Goal: Check status

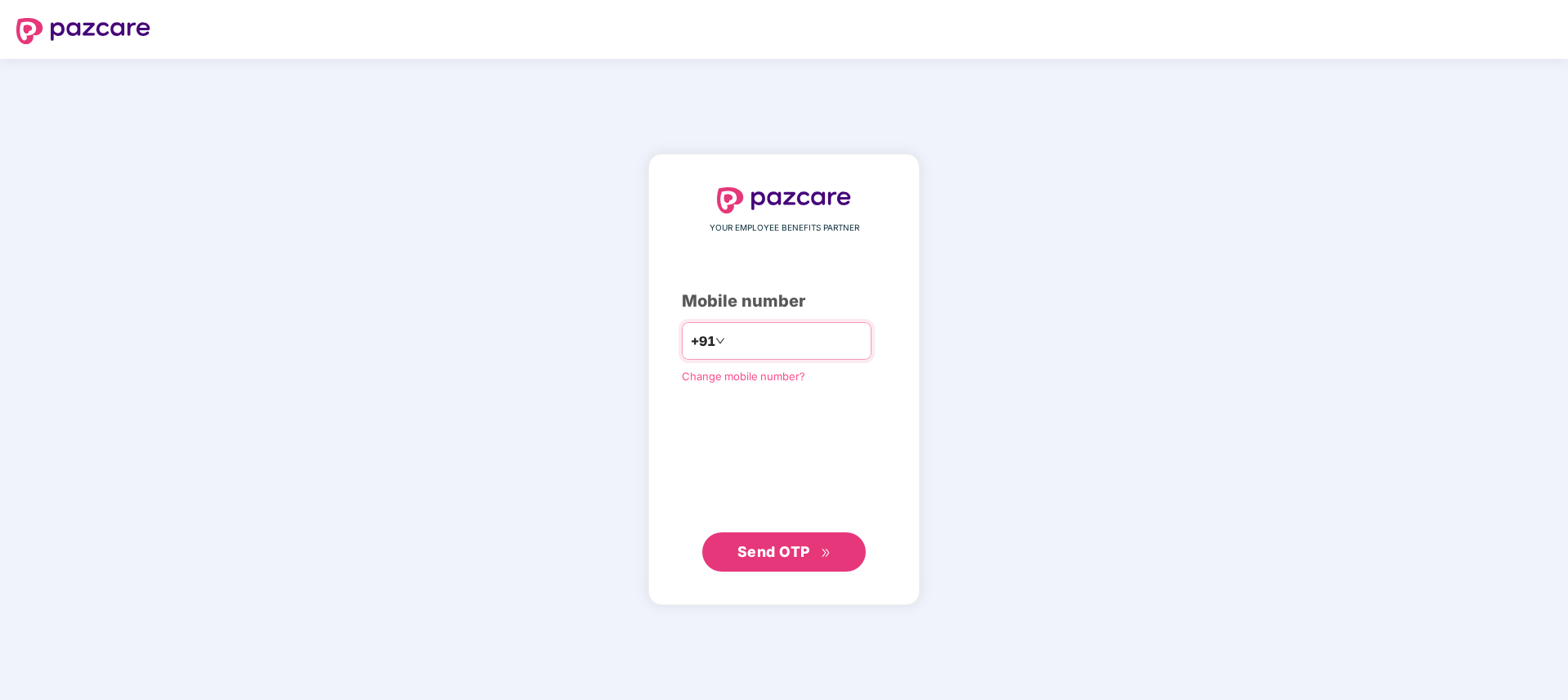
type input "**********"
click at [816, 544] on span "Send OTP" at bounding box center [785, 551] width 94 height 23
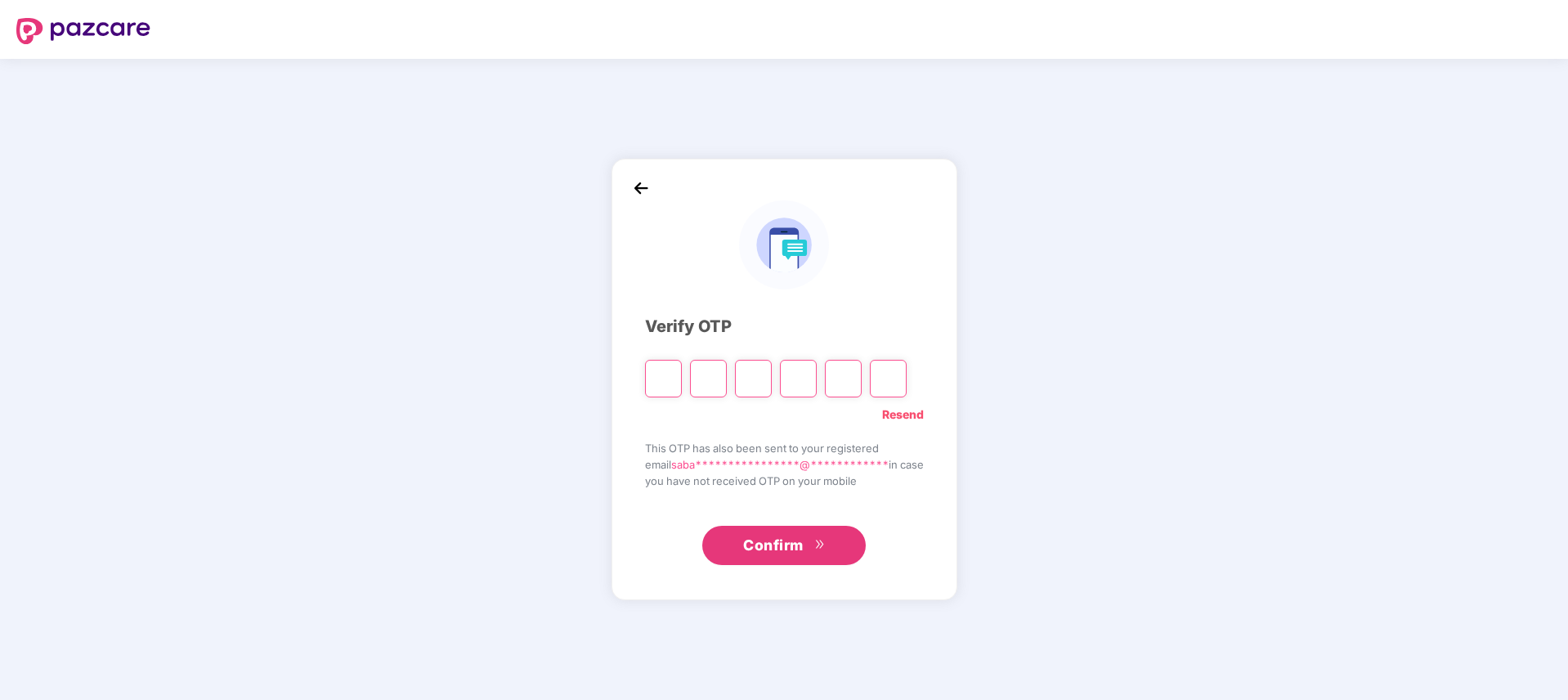
paste input "*"
type input "*"
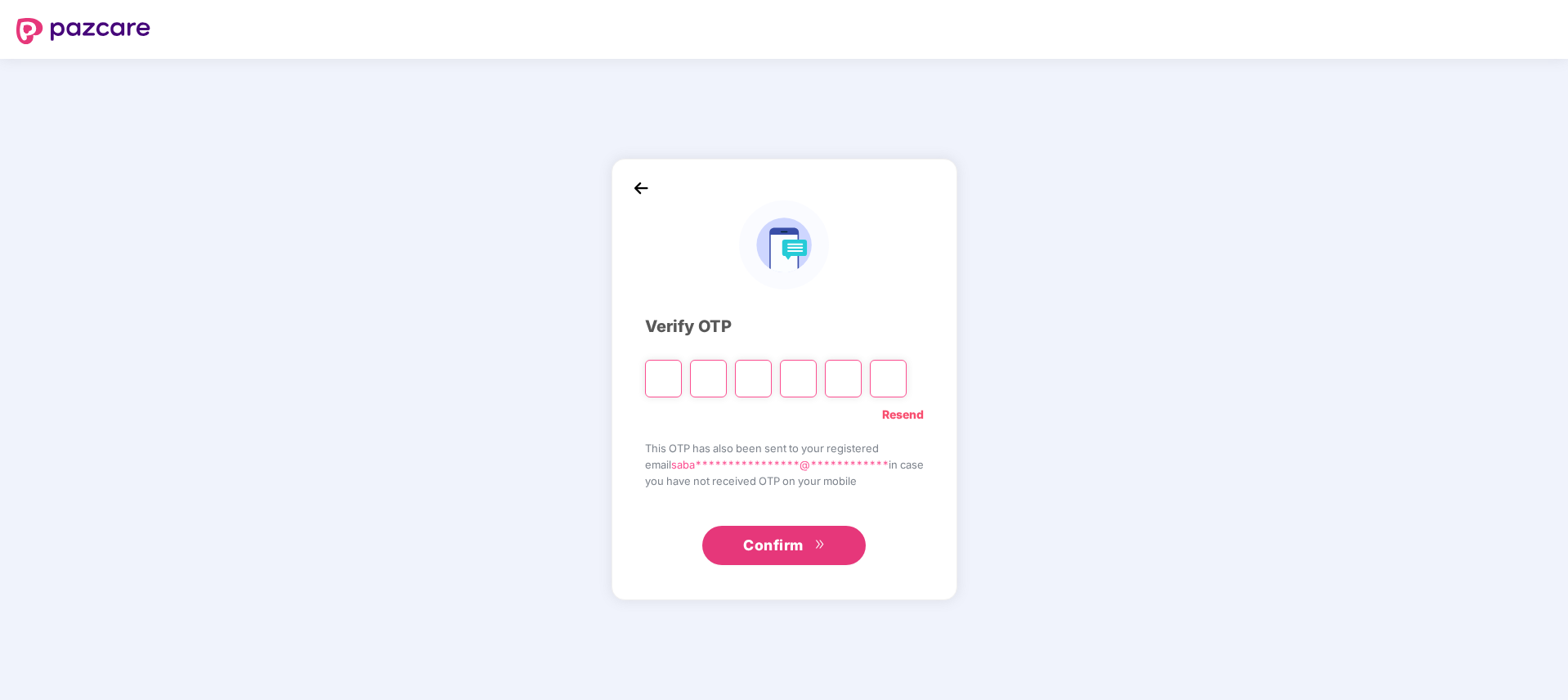
type input "*"
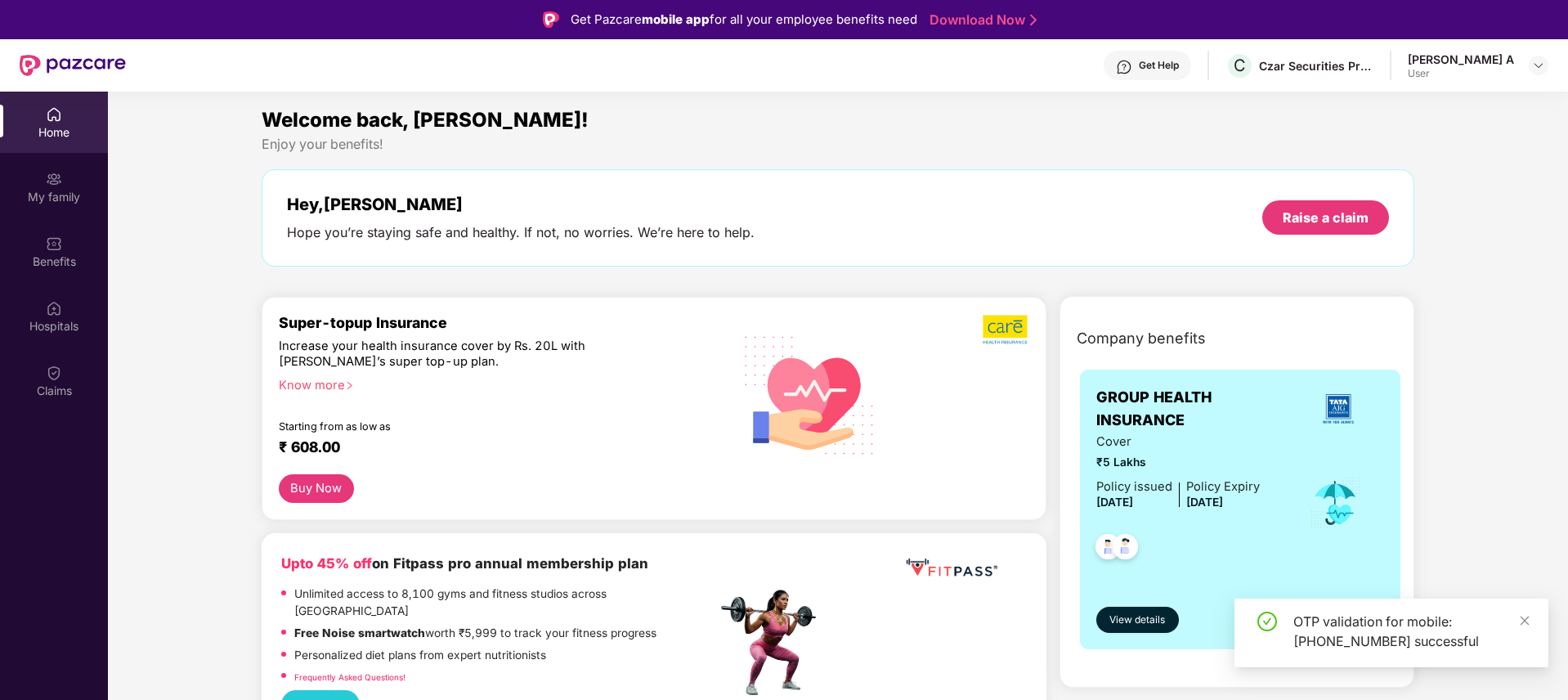
click at [57, 367] on img at bounding box center [53, 372] width 16 height 16
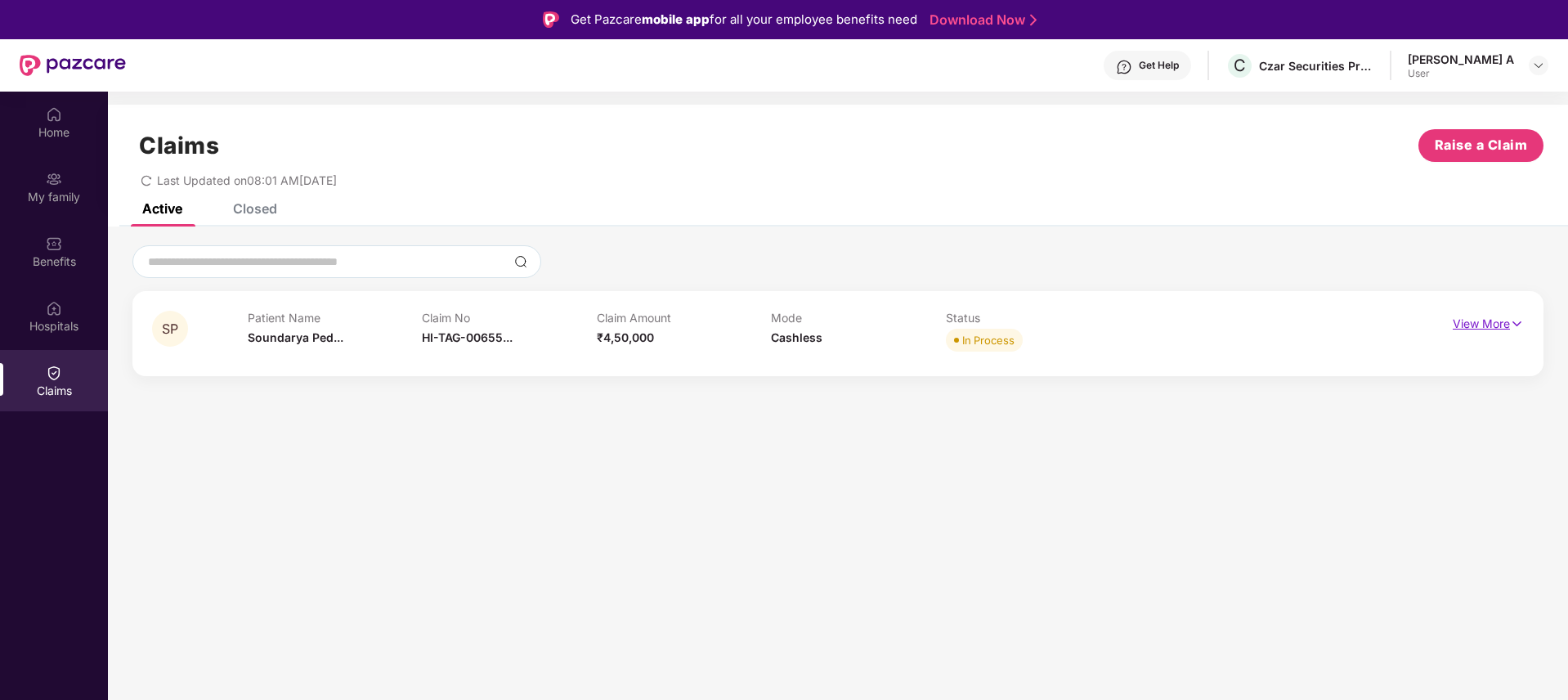
click at [1506, 331] on p "View More" at bounding box center [1488, 322] width 71 height 22
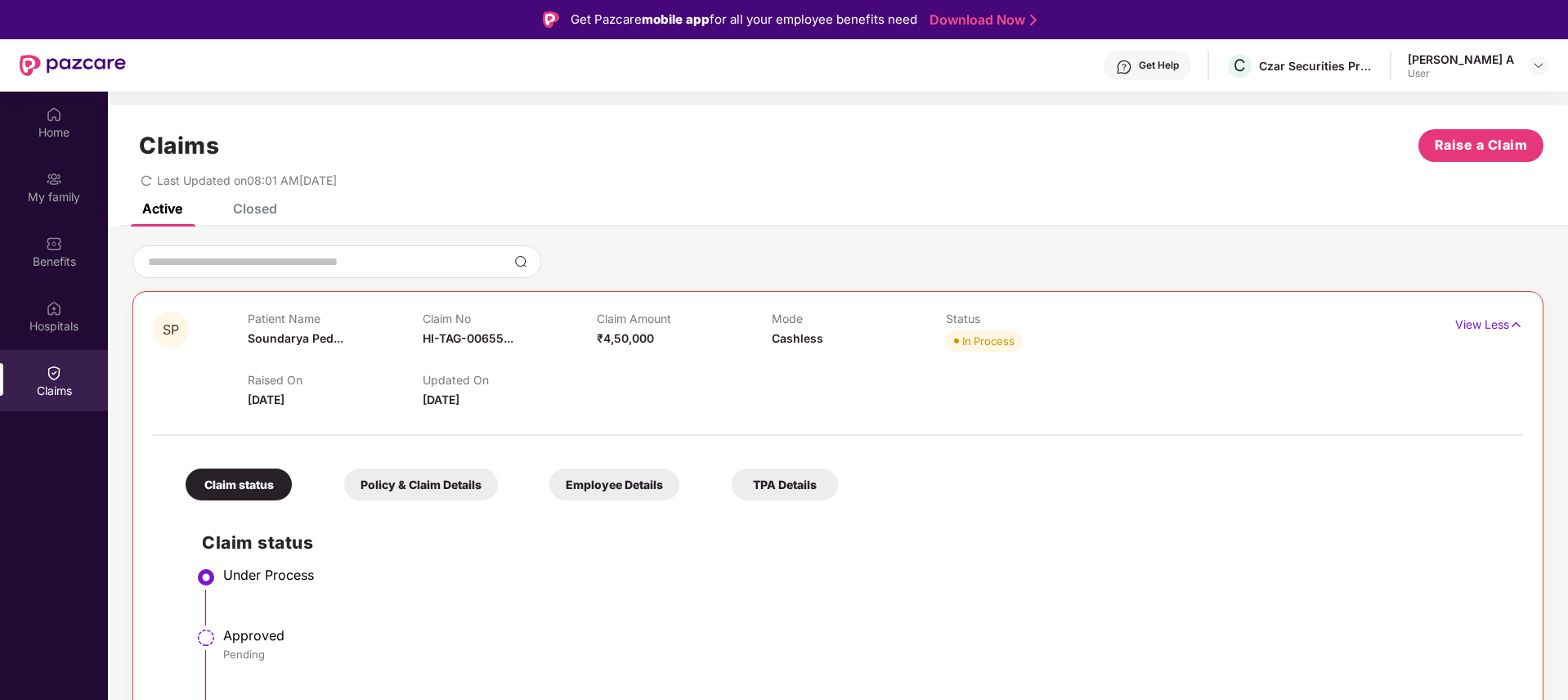
click at [422, 481] on div "Policy & Claim Details" at bounding box center [421, 484] width 154 height 32
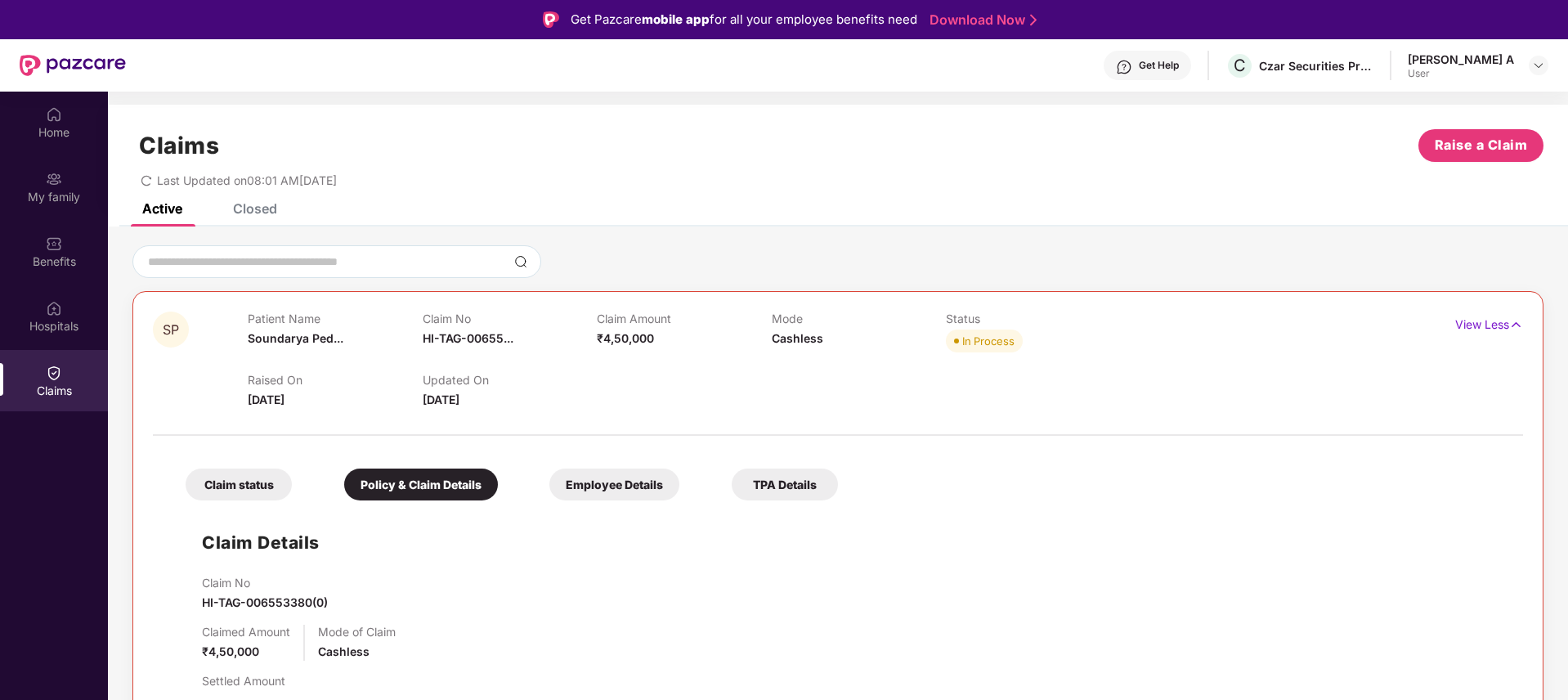
click at [266, 489] on div "Claim status" at bounding box center [238, 484] width 106 height 32
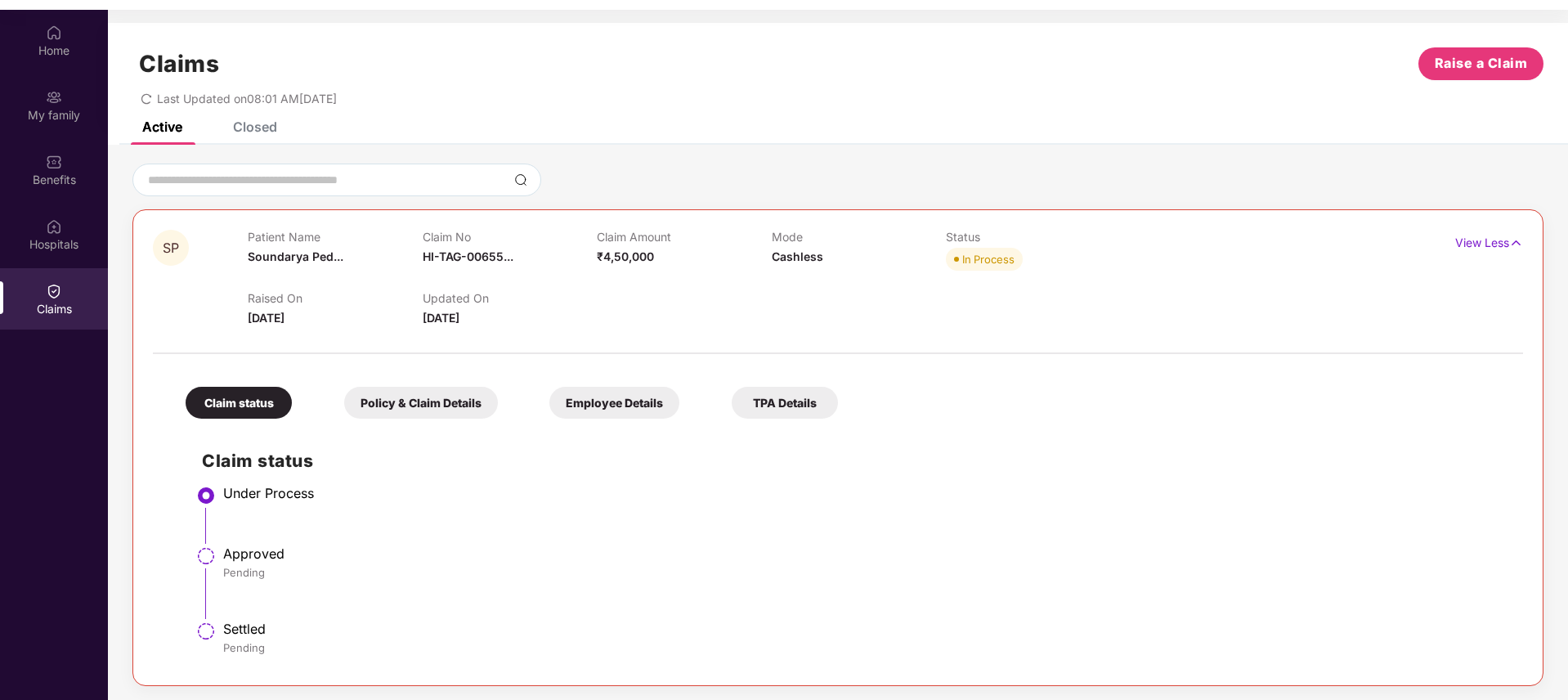
scroll to position [71, 0]
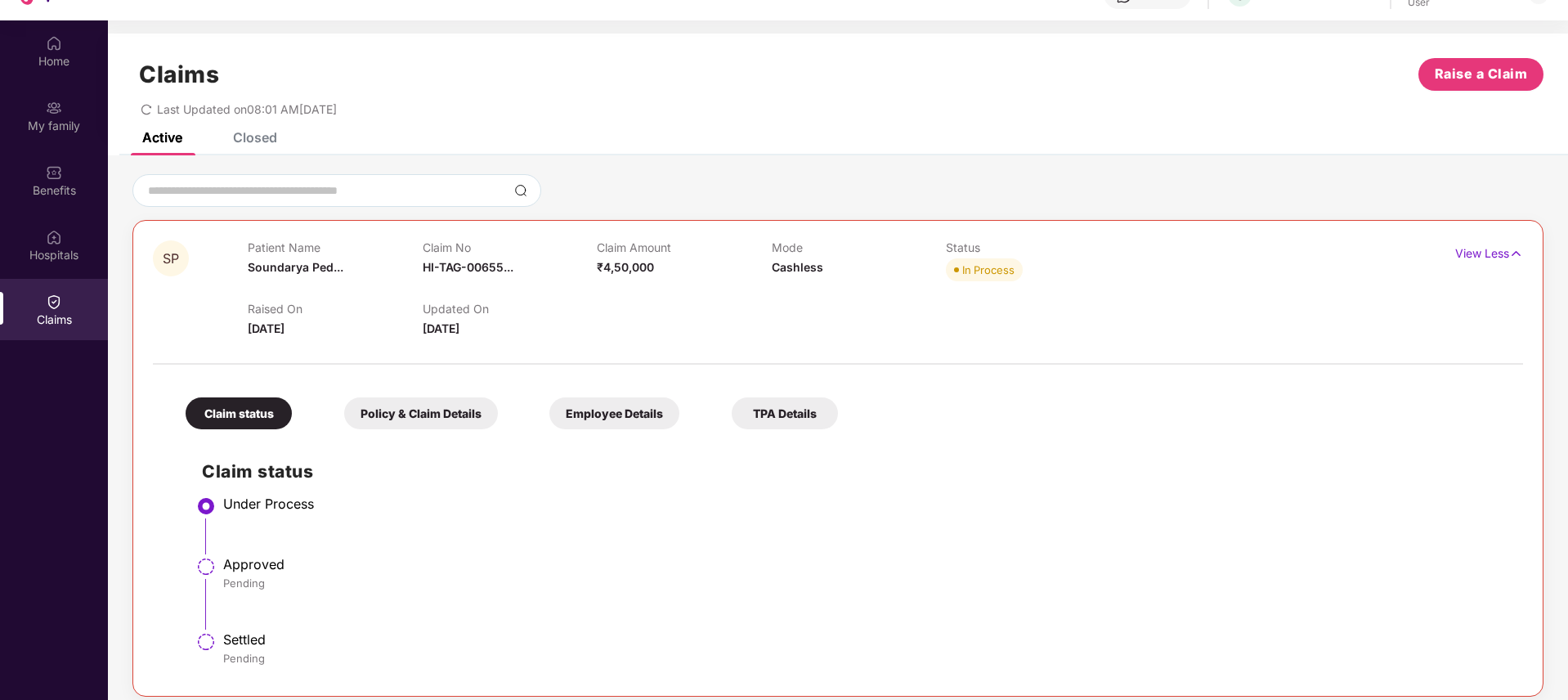
click at [228, 128] on div "Claims Raise a Claim Last Updated on 08:01 AM[DATE]" at bounding box center [838, 83] width 1460 height 99
click at [268, 150] on div "Closed" at bounding box center [243, 137] width 69 height 36
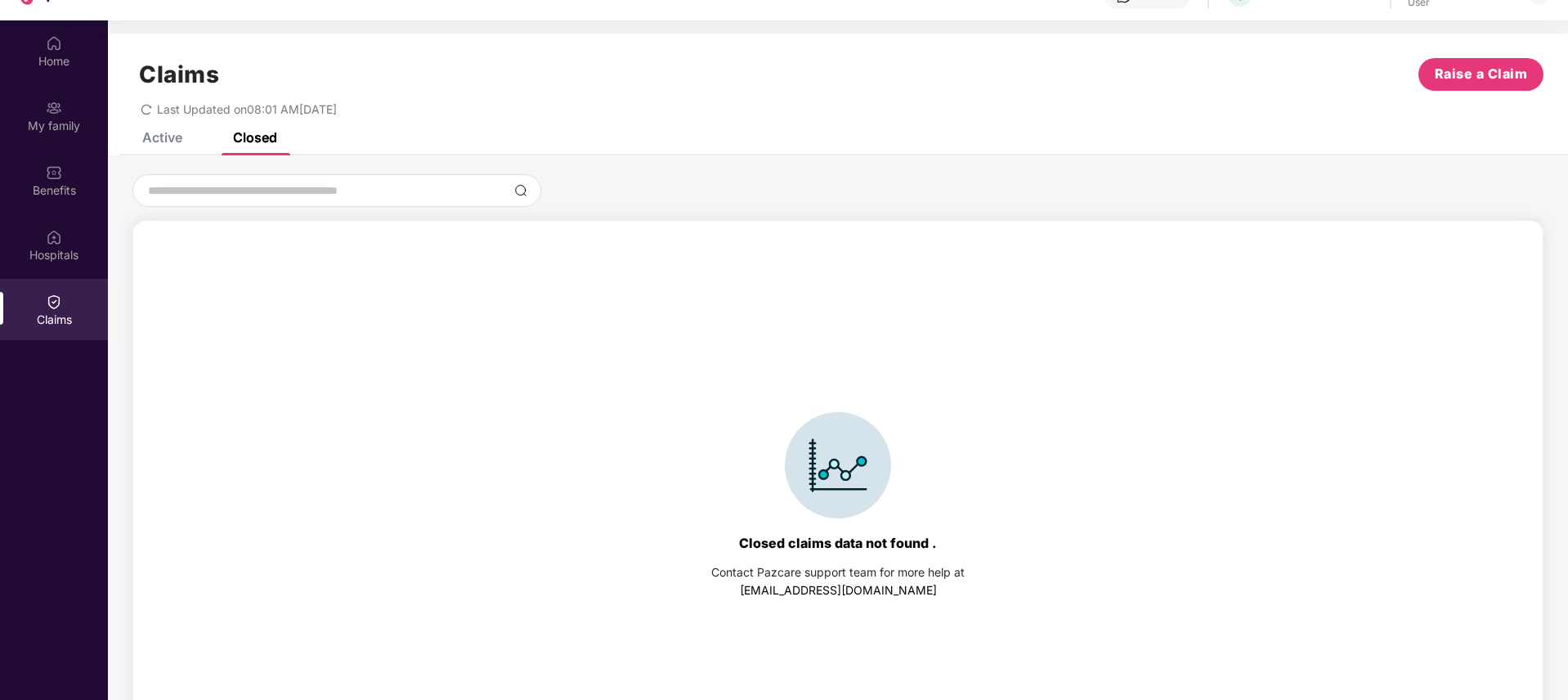
click at [151, 158] on div "SP Patient Name [PERSON_NAME]... Claim No HI-TAG-00655... Claim Amount ₹4,50,00…" at bounding box center [838, 456] width 1460 height 601
click at [154, 152] on div "Active" at bounding box center [150, 137] width 65 height 36
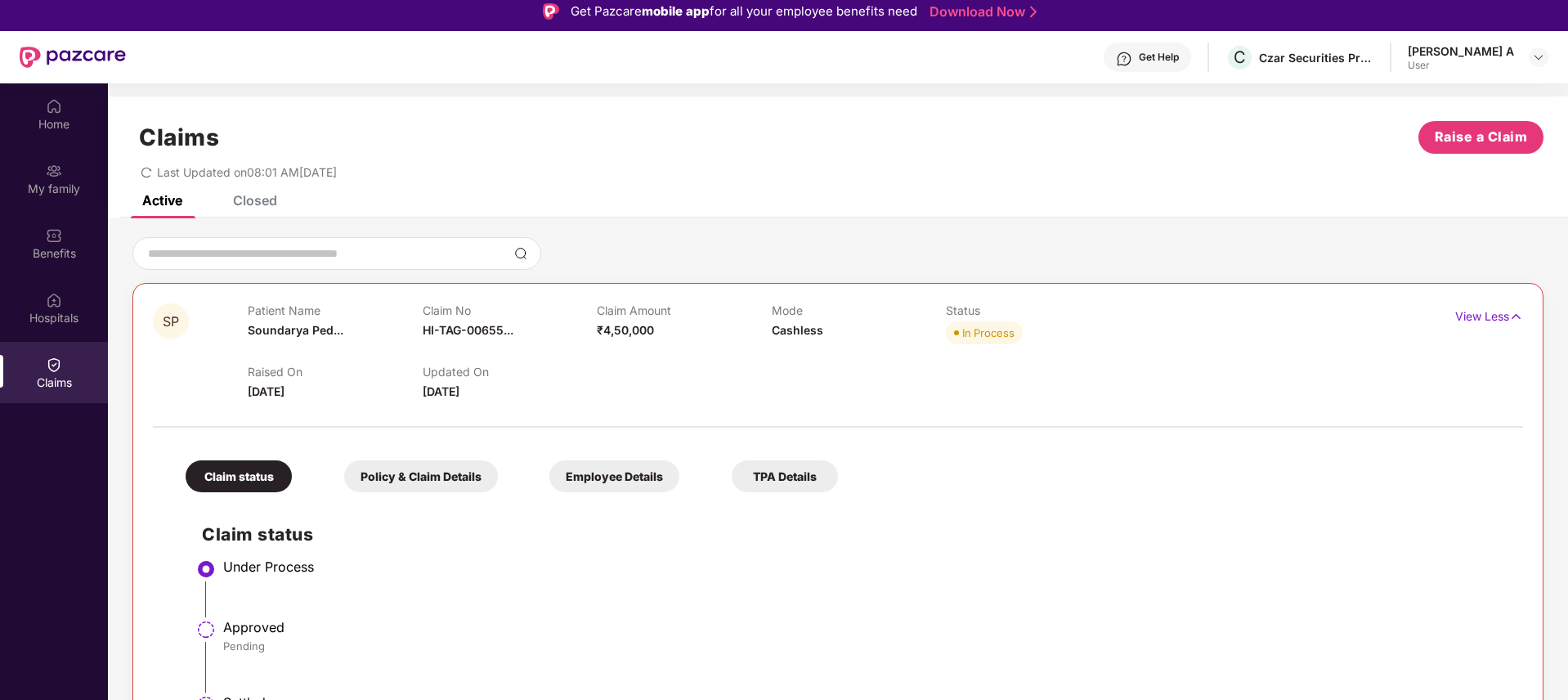
scroll to position [0, 0]
